Goal: Task Accomplishment & Management: Manage account settings

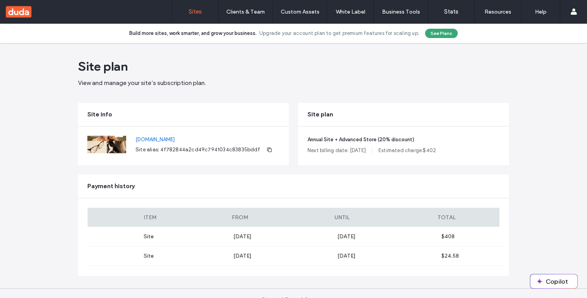
click at [193, 19] on link "Sites" at bounding box center [195, 11] width 46 height 23
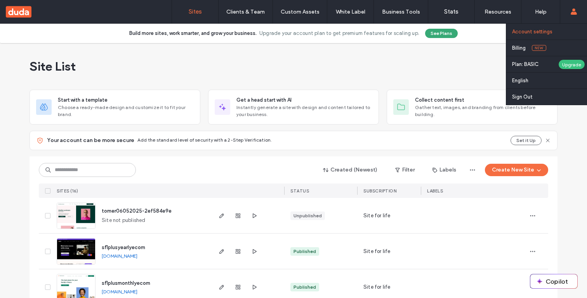
click at [552, 30] on label "Account settings" at bounding box center [532, 32] width 40 height 6
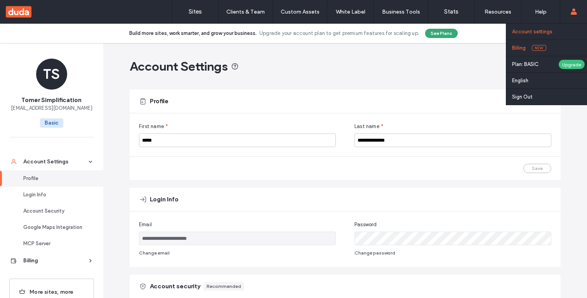
click at [528, 50] on link "Billing New" at bounding box center [549, 48] width 75 height 16
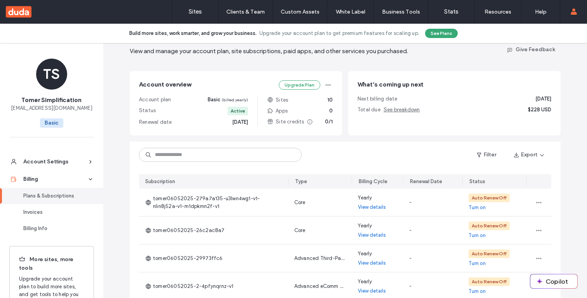
scroll to position [73, 0]
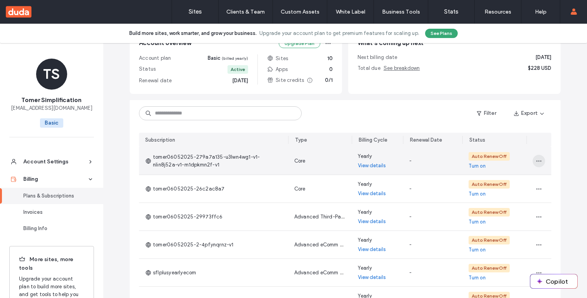
click at [536, 163] on icon "button" at bounding box center [539, 161] width 6 height 6
click at [503, 213] on span "View in Site Overview" at bounding box center [504, 211] width 50 height 8
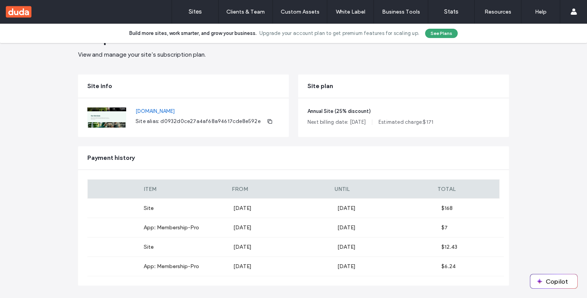
scroll to position [29, 0]
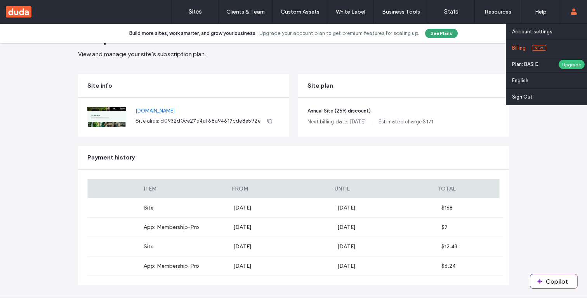
click at [520, 50] on label "Billing" at bounding box center [519, 48] width 14 height 6
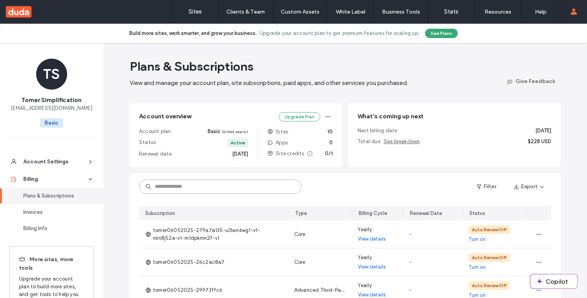
click at [214, 186] on input at bounding box center [220, 187] width 163 height 14
paste input "**********"
type input "**********"
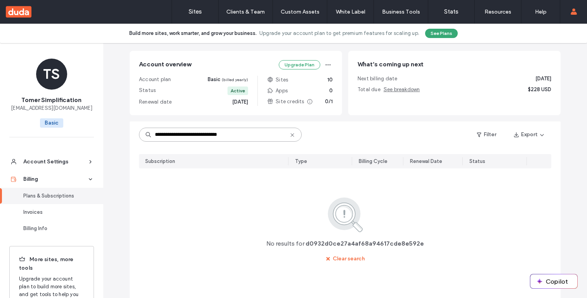
scroll to position [58, 0]
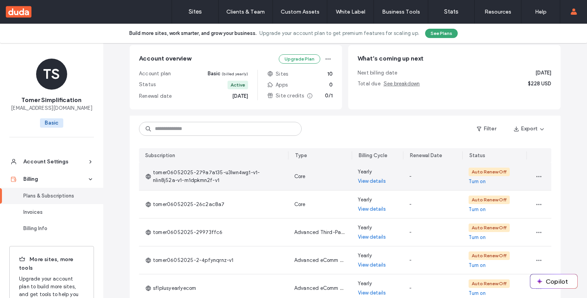
click at [193, 180] on span "tomer06052025-279a7a135-u3lwn4wg1-v1-nlin8j52a-v1-m1dpkmn2f-v1" at bounding box center [213, 177] width 137 height 16
drag, startPoint x: 196, startPoint y: 181, endPoint x: 192, endPoint y: 180, distance: 4.2
click at [192, 180] on span "tomer06052025-279a7a135-u3lwn4wg1-v1-nlin8j52a-v1-m1dpkmn2f-v1" at bounding box center [213, 177] width 137 height 16
copy span "tomer06052025-279a7a135-u3lwn4wg1-v1-nlin8j52a-v1-m1dpkmn2f-v1"
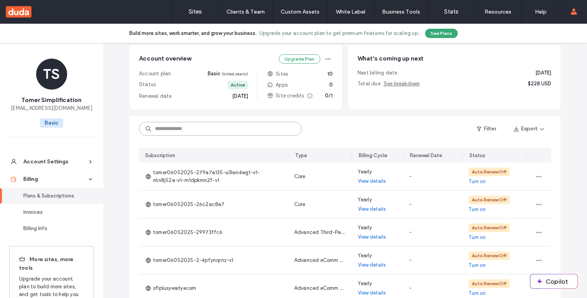
click at [177, 130] on input at bounding box center [220, 129] width 163 height 14
paste input "**********"
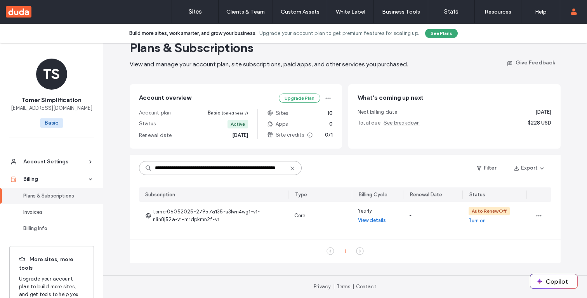
type input "**********"
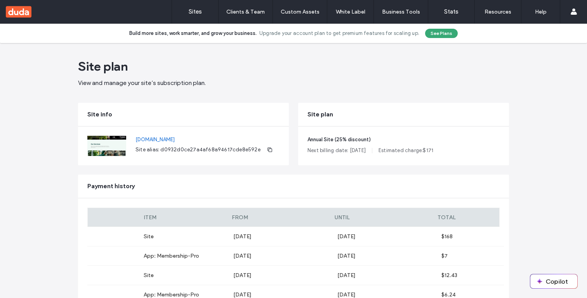
drag, startPoint x: 122, startPoint y: 138, endPoint x: 234, endPoint y: 145, distance: 112.9
click at [234, 145] on div "[DOMAIN_NAME] Site alias: d0932d0ce27a4af68a94617cde8e592e" at bounding box center [183, 146] width 211 height 39
click at [264, 156] on span "button" at bounding box center [270, 150] width 12 height 12
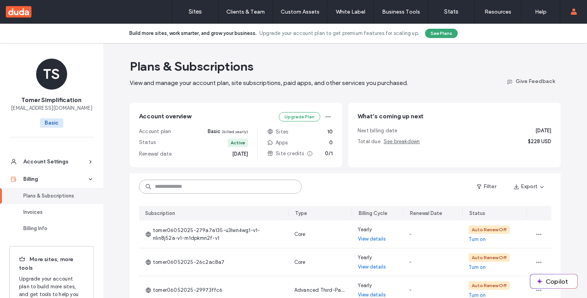
click at [188, 183] on input at bounding box center [220, 187] width 163 height 14
paste input "**********"
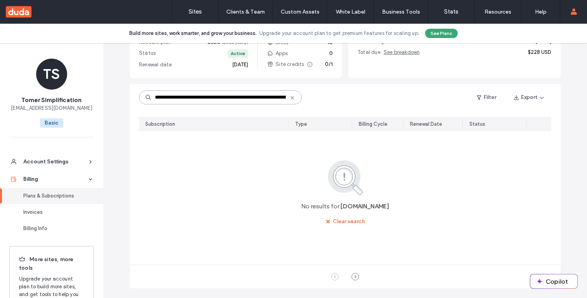
click at [244, 97] on input "**********" at bounding box center [220, 98] width 163 height 14
paste input
type input "**********"
click at [289, 98] on icon at bounding box center [292, 98] width 6 height 6
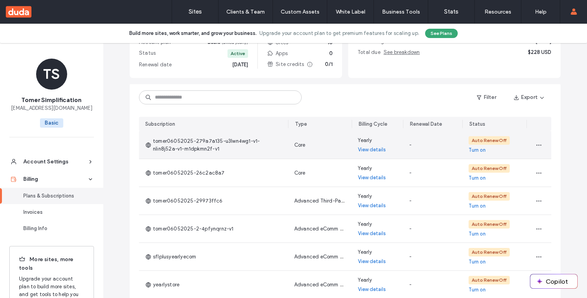
click at [207, 150] on span "tomer06052025-279a7a135-u3lwn4wg1-v1-nlin8j52a-v1-m1dpkmn2f-v1" at bounding box center [213, 146] width 137 height 16
drag, startPoint x: 208, startPoint y: 149, endPoint x: 171, endPoint y: 147, distance: 37.3
click at [171, 147] on span "tomer06052025-279a7a135-u3lwn4wg1-v1-nlin8j52a-v1-m1dpkmn2f-v1" at bounding box center [213, 146] width 137 height 16
drag, startPoint x: 192, startPoint y: 148, endPoint x: 158, endPoint y: 146, distance: 34.6
click at [157, 146] on span "tomer06052025-279a7a135-u3lwn4wg1-v1-nlin8j52a-v1-m1dpkmn2f-v1" at bounding box center [213, 146] width 137 height 16
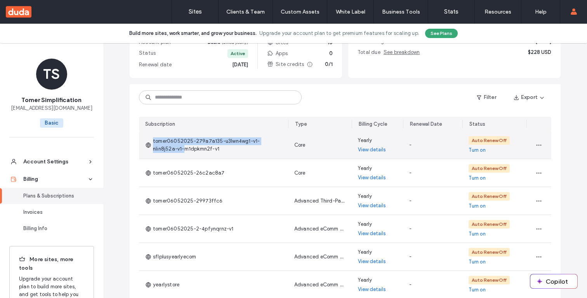
click at [158, 146] on span "tomer06052025-279a7a135-u3lwn4wg1-v1-nlin8j52a-v1-m1dpkmn2f-v1" at bounding box center [213, 146] width 137 height 16
drag, startPoint x: 150, startPoint y: 142, endPoint x: 195, endPoint y: 150, distance: 46.2
click at [195, 150] on span "tomer06052025-279a7a135-u3lwn4wg1-v1-nlin8j52a-v1-m1dpkmn2f-v1" at bounding box center [213, 146] width 137 height 16
drag, startPoint x: 149, startPoint y: 140, endPoint x: 192, endPoint y: 147, distance: 43.2
click at [192, 147] on span "tomer06052025-279a7a135-u3lwn4wg1-v1-nlin8j52a-v1-m1dpkmn2f-v1" at bounding box center [213, 146] width 137 height 16
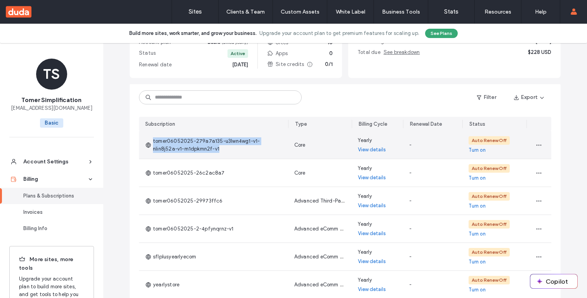
copy span "tomer06052025-279a7a135-u3lwn4wg1-v1-nlin8j52a-v1-m1dpkmn2f-v1"
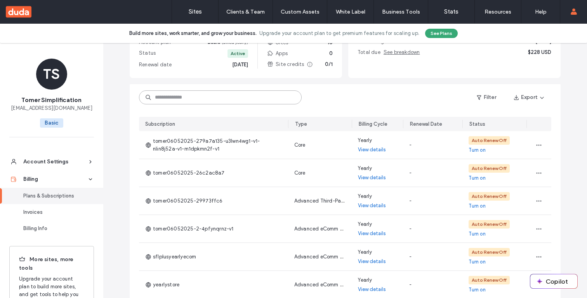
click at [182, 98] on input at bounding box center [220, 98] width 163 height 14
paste input "**********"
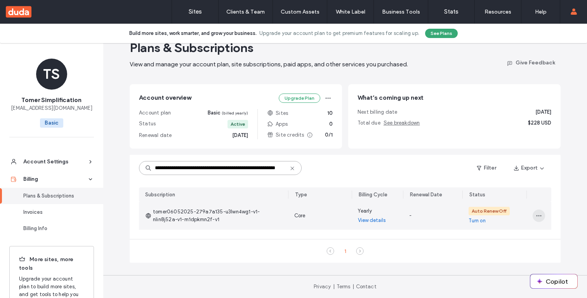
type input "**********"
click at [533, 216] on span "button" at bounding box center [539, 216] width 12 height 12
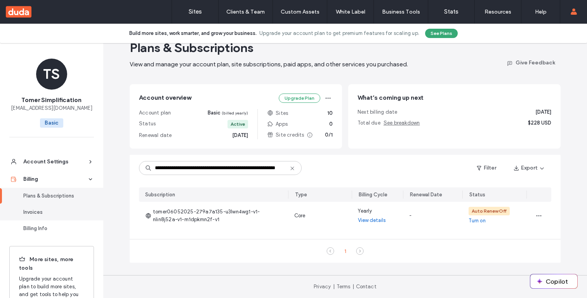
click at [63, 207] on link "Invoices" at bounding box center [51, 212] width 103 height 16
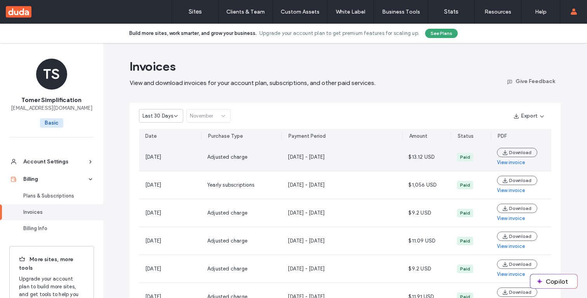
scroll to position [25, 0]
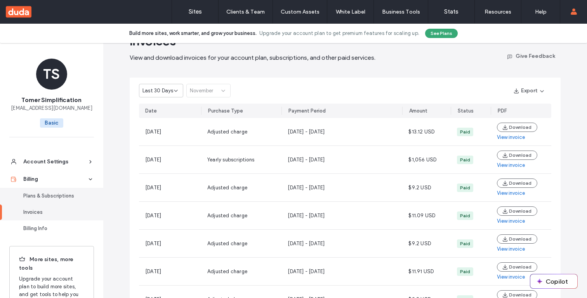
click at [52, 197] on div "Plans & Subscriptions" at bounding box center [55, 196] width 64 height 8
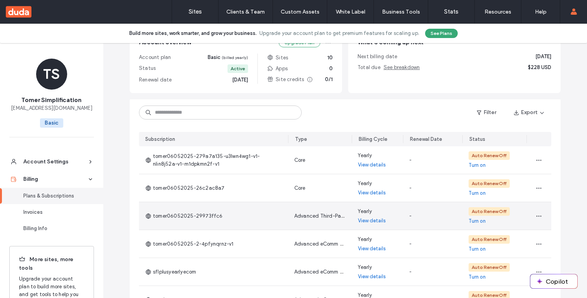
scroll to position [88, 0]
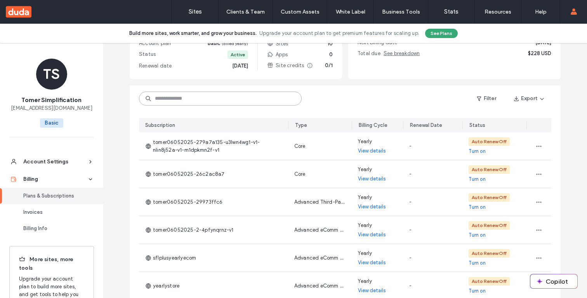
click at [235, 103] on input at bounding box center [220, 99] width 163 height 14
click at [53, 213] on div "Invoices" at bounding box center [55, 213] width 64 height 8
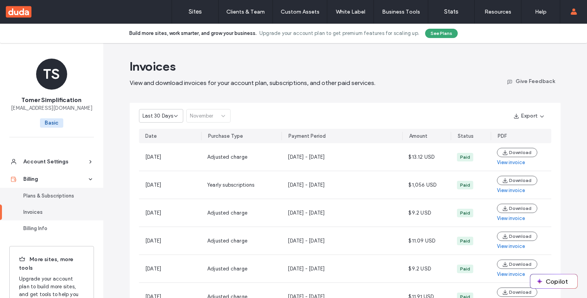
click at [63, 200] on link "Plans & Subscriptions" at bounding box center [51, 196] width 103 height 16
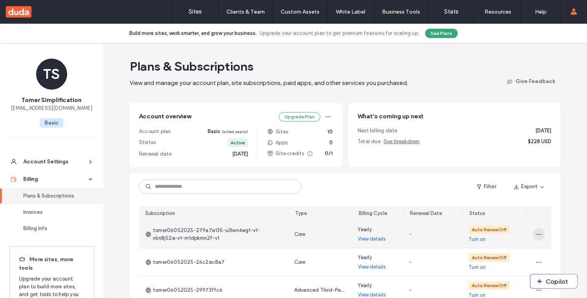
click at [536, 236] on icon "button" at bounding box center [539, 235] width 6 height 6
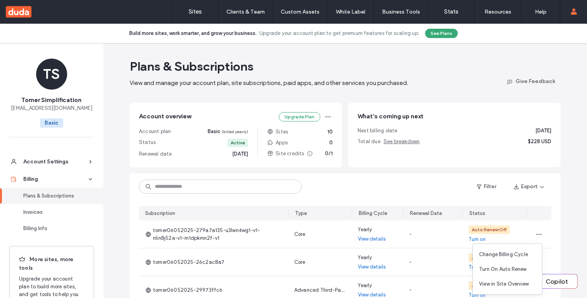
click at [424, 182] on div "Filter Export" at bounding box center [345, 187] width 431 height 26
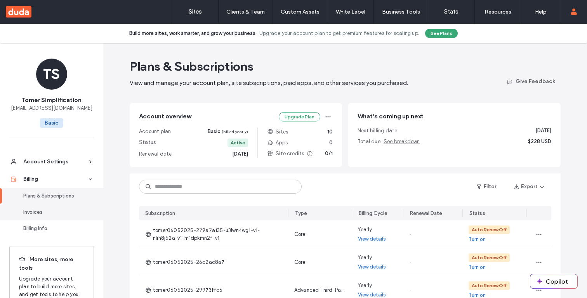
click at [44, 215] on div "Invoices" at bounding box center [55, 213] width 64 height 8
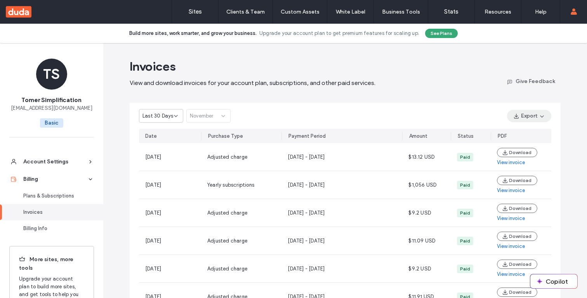
click at [540, 115] on icon "button" at bounding box center [542, 116] width 6 height 6
click at [539, 115] on icon "button" at bounding box center [542, 116] width 6 height 6
click at [173, 118] on icon at bounding box center [176, 116] width 6 height 6
click at [166, 142] on span "Current Year" at bounding box center [154, 143] width 29 height 8
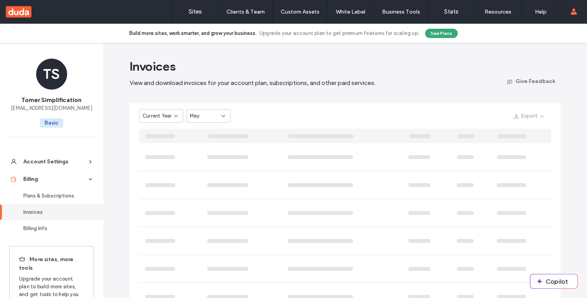
click at [195, 113] on span "May" at bounding box center [195, 116] width 10 height 8
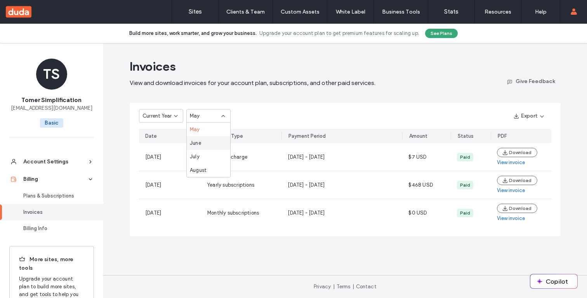
click at [193, 141] on span "June" at bounding box center [195, 143] width 11 height 8
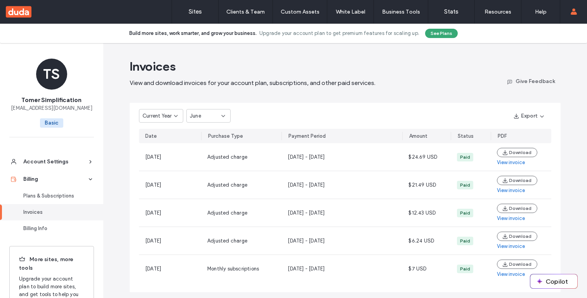
click at [160, 120] on div "Current Year" at bounding box center [161, 116] width 44 height 14
click at [158, 129] on span "Last 30 Days" at bounding box center [155, 130] width 31 height 8
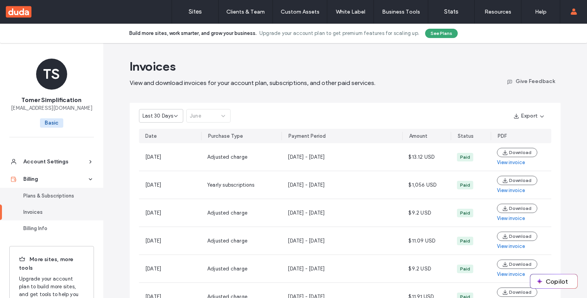
click at [43, 194] on div "Plans & Subscriptions" at bounding box center [55, 196] width 64 height 8
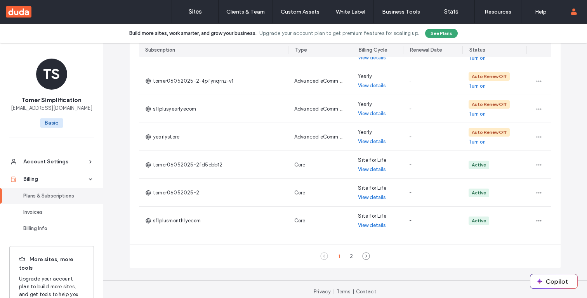
scroll to position [172, 0]
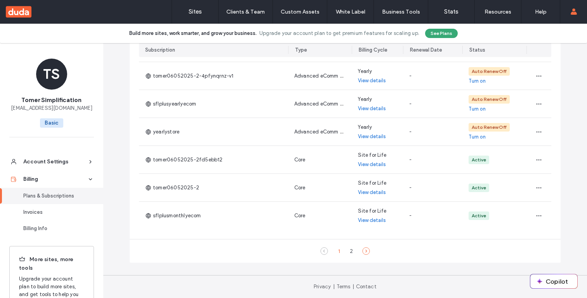
click at [363, 251] on icon at bounding box center [366, 251] width 8 height 8
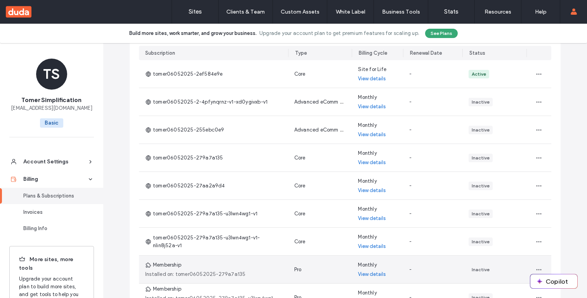
scroll to position [38, 0]
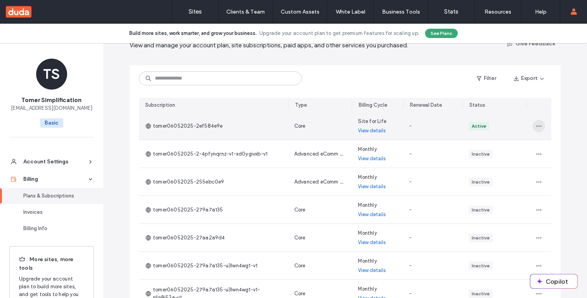
click at [540, 126] on span "button" at bounding box center [539, 126] width 12 height 12
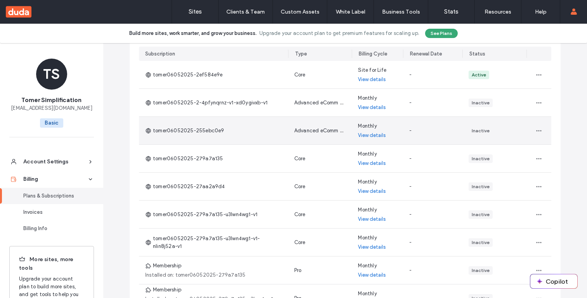
scroll to position [172, 0]
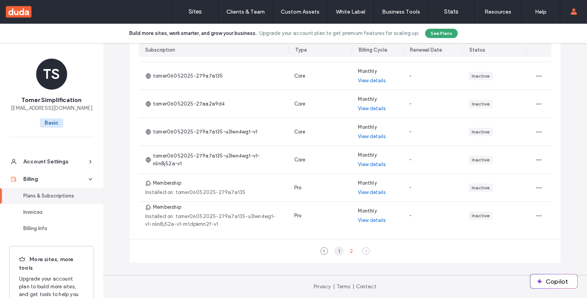
click at [338, 252] on div "1" at bounding box center [338, 251] width 9 height 9
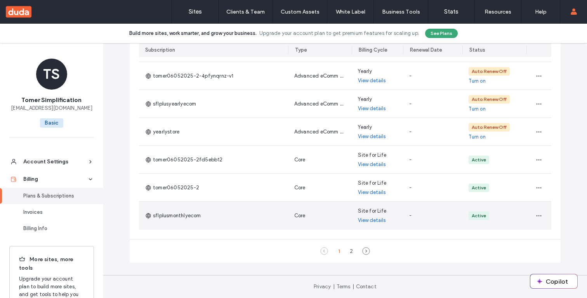
scroll to position [0, 0]
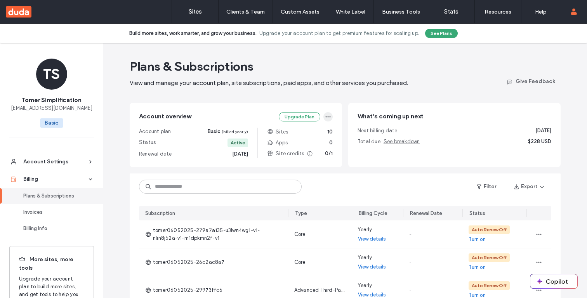
click at [325, 121] on span "button" at bounding box center [328, 116] width 9 height 9
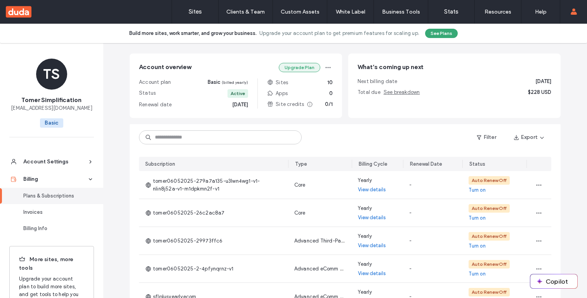
scroll to position [83, 0]
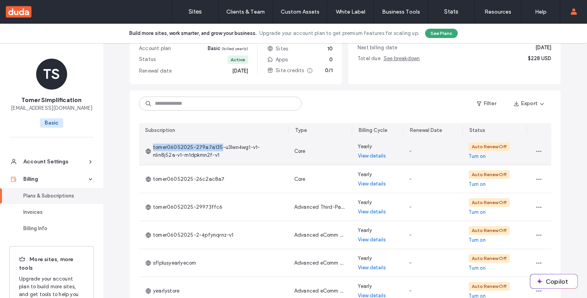
drag, startPoint x: 149, startPoint y: 146, endPoint x: 216, endPoint y: 147, distance: 66.4
click at [216, 147] on span "tomer06052025-279a7a135-u3lwn4wg1-v1-nlin8j52a-v1-m1dpkmn2f-v1" at bounding box center [213, 152] width 137 height 16
copy span "tomer06052025-279a7a135"
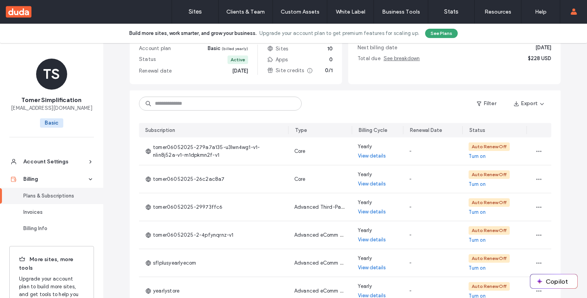
click at [202, 112] on div "Filter Export" at bounding box center [345, 104] width 431 height 26
click at [199, 103] on input at bounding box center [220, 104] width 163 height 14
paste input "**********"
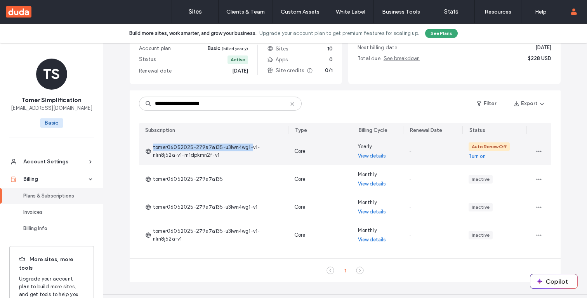
drag, startPoint x: 150, startPoint y: 148, endPoint x: 247, endPoint y: 147, distance: 97.9
click at [247, 147] on span "tomer06052025-279a7a135-u3lwn4wg1-v1-nlin8j52a-v1-m1dpkmn2f-v1" at bounding box center [213, 152] width 137 height 16
copy span "tomer06052025-279a7a135-u3lwn4wg1-"
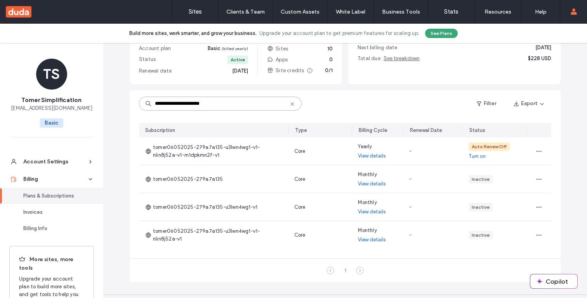
click at [229, 103] on input "**********" at bounding box center [220, 104] width 163 height 14
paste input "**********"
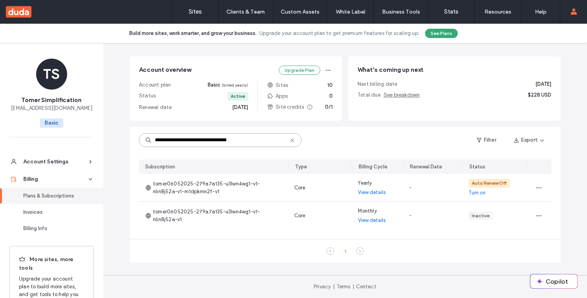
scroll to position [47, 0]
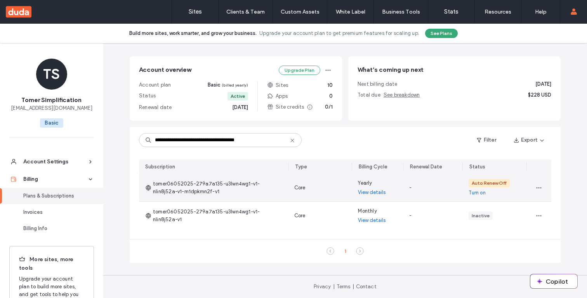
drag, startPoint x: 199, startPoint y: 191, endPoint x: 186, endPoint y: 188, distance: 12.7
click at [186, 188] on span "tomer06052025-279a7a135-u3lwn4wg1-v1-nlin8j52a-v1-m1dpkmn2f-v1" at bounding box center [213, 188] width 137 height 16
drag, startPoint x: 191, startPoint y: 190, endPoint x: 150, endPoint y: 185, distance: 41.1
click at [150, 185] on span "tomer06052025-279a7a135-u3lwn4wg1-v1-nlin8j52a-v1-m1dpkmn2f-v1" at bounding box center [213, 188] width 137 height 16
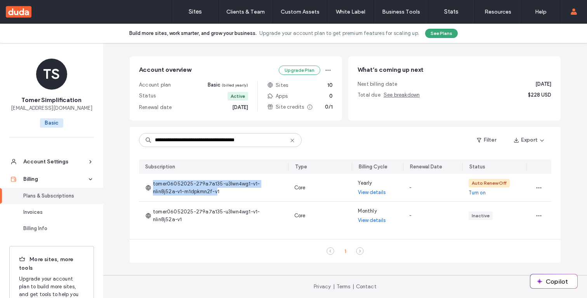
copy span "tomer06052025-279a7a135-u3lwn4wg1-v1-nlin8j52a-v1-m1dpkmn2f-v"
click at [196, 139] on input "**********" at bounding box center [220, 140] width 163 height 14
paste input "**********"
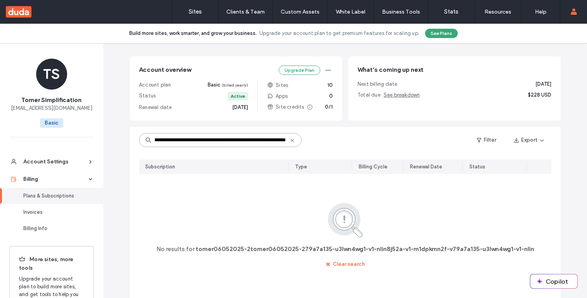
paste input
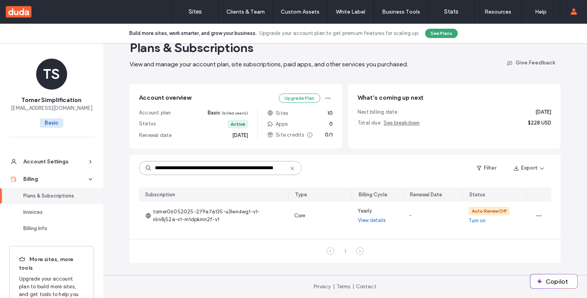
scroll to position [19, 0]
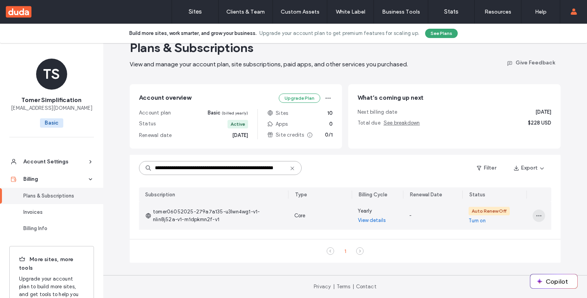
type input "**********"
click at [538, 216] on use "button" at bounding box center [538, 216] width 5 height 1
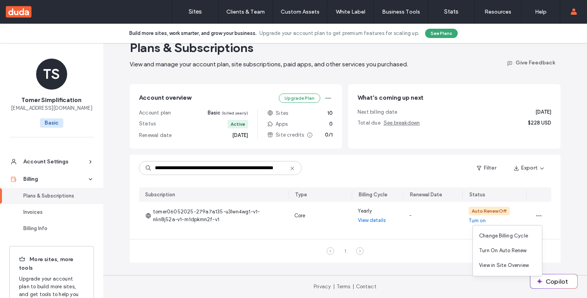
click at [564, 215] on div "**********" at bounding box center [345, 161] width 484 height 274
click at [192, 6] on link "Sites" at bounding box center [195, 11] width 46 height 23
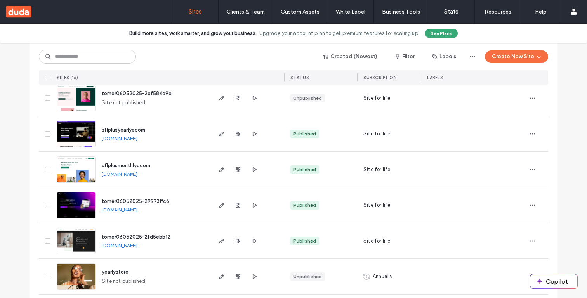
scroll to position [169, 0]
